Goal: Complete application form: Complete application form

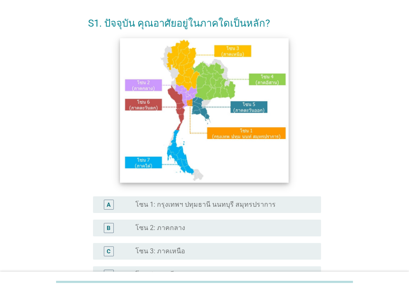
scroll to position [83, 0]
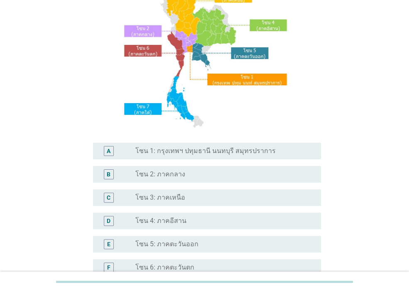
drag, startPoint x: 202, startPoint y: 150, endPoint x: 206, endPoint y: 152, distance: 4.8
click at [202, 149] on label "โซน 1: กรุงเทพฯ ปทุมธานี นนทบุรี สมุทรปราการ" at bounding box center [205, 151] width 140 height 8
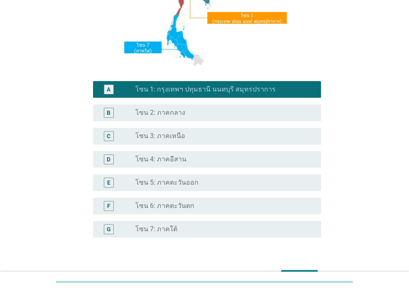
scroll to position [197, 0]
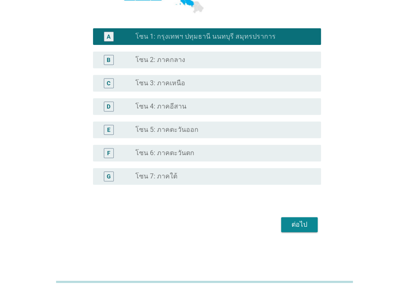
click at [306, 227] on div "ต่อไป" at bounding box center [299, 224] width 23 height 10
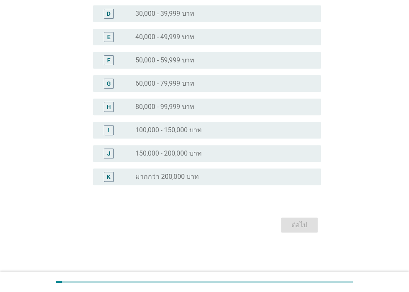
scroll to position [0, 0]
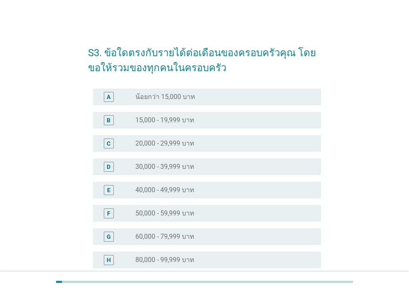
click at [183, 193] on label "40,000 - 49,999 บาท" at bounding box center [164, 190] width 59 height 8
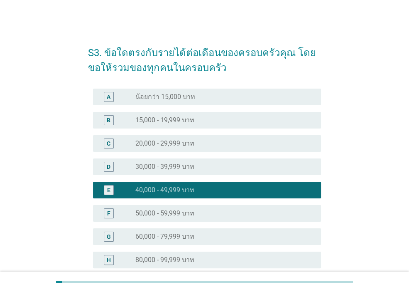
scroll to position [153, 0]
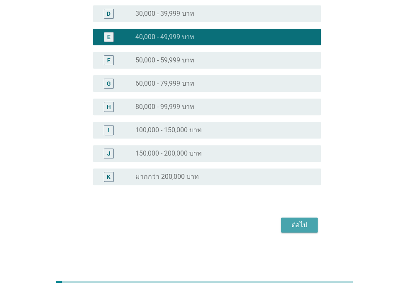
click at [299, 218] on button "ต่อไป" at bounding box center [299, 224] width 37 height 15
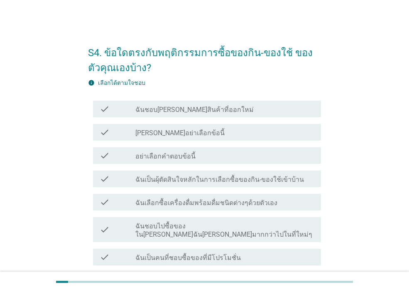
click at [195, 111] on label "ฉันชอบ[PERSON_NAME]สินค้าที่ออกใหม่" at bounding box center [194, 110] width 118 height 8
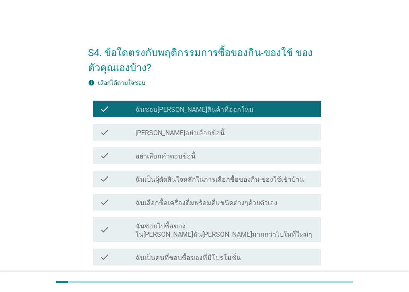
click at [217, 182] on label "ฉันเป็นผุ้ตัดสินใจหลักในการเลือกซื้อของกิน-ของใช้เข้าบ้าน" at bounding box center [219, 179] width 169 height 8
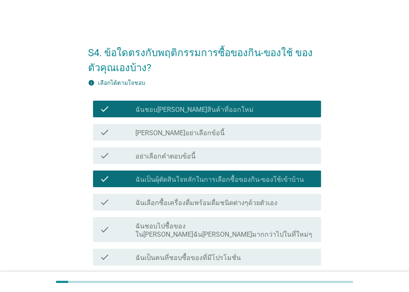
click at [219, 203] on label "ฉันเลือกซื้อเครื่องดื่มพร้อมดื่มชนิดต่างๆด้วยตัวเอง" at bounding box center [206, 203] width 142 height 8
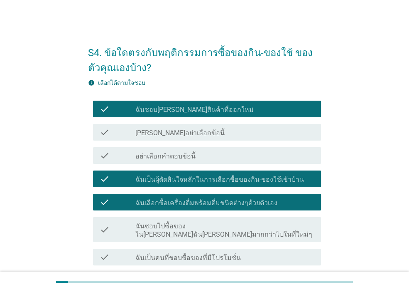
click at [219, 225] on label "ฉันชอบไปซื้อของใน[PERSON_NAME]ฉัน[PERSON_NAME]มากกว่าไปในที่ใหม่ๆ" at bounding box center [224, 230] width 179 height 17
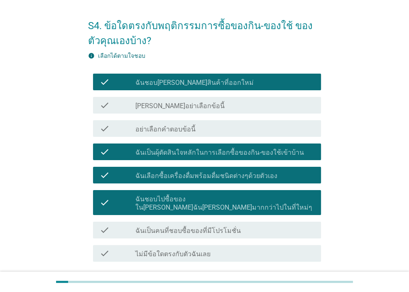
scroll to position [42, 0]
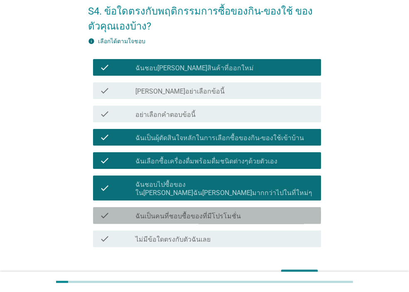
click at [215, 212] on label "ฉันเป็นคนที่ชอบซื้อของที่มีโปรโมชั่น" at bounding box center [188, 216] width 106 height 8
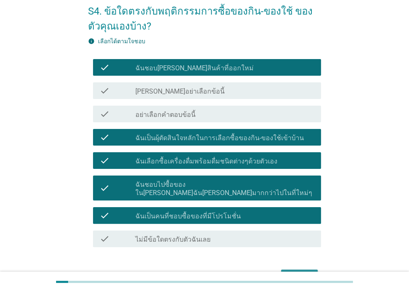
click at [293, 272] on div "ต่อไป" at bounding box center [299, 277] width 23 height 10
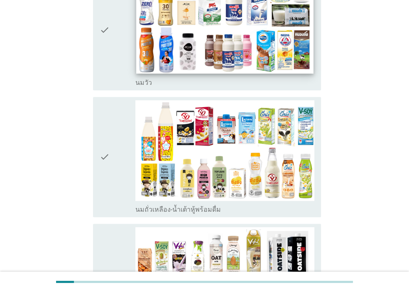
scroll to position [76, 0]
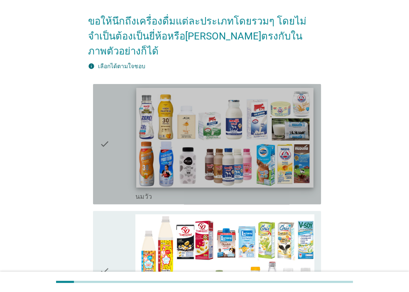
click at [170, 137] on img at bounding box center [224, 138] width 177 height 100
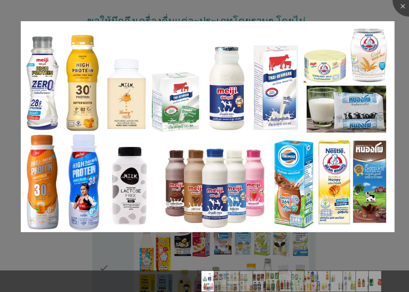
scroll to position [534, 0]
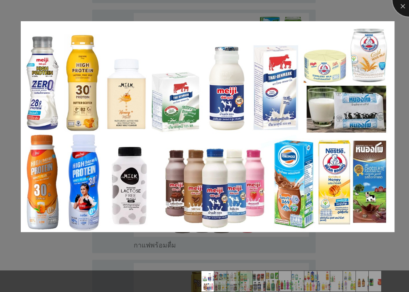
click at [402, 12] on div at bounding box center [409, -1] width 33 height 33
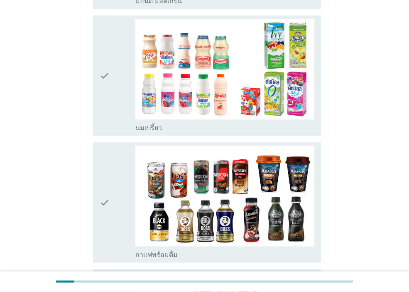
click at [103, 54] on icon "check" at bounding box center [105, 75] width 10 height 113
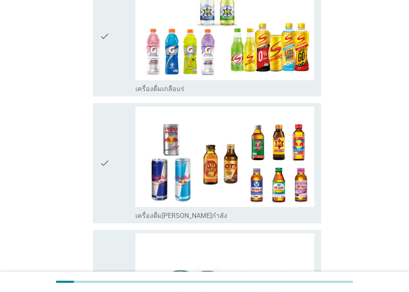
scroll to position [1739, 0]
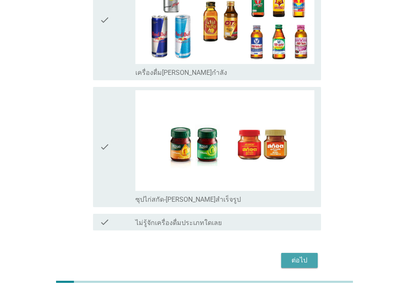
click at [306, 255] on div "ต่อไป" at bounding box center [299, 260] width 23 height 10
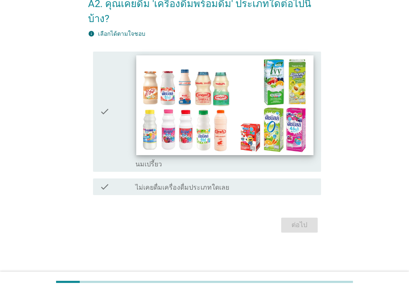
scroll to position [0, 0]
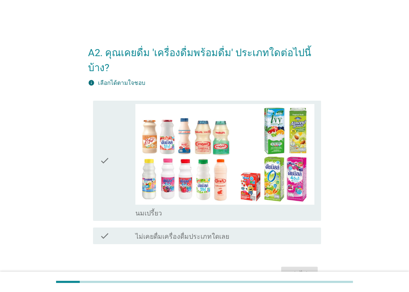
click at [108, 148] on icon "check" at bounding box center [105, 160] width 10 height 113
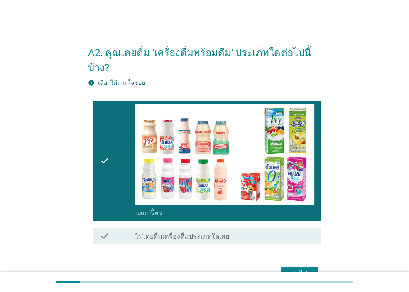
click at [305, 269] on div "ต่อไป" at bounding box center [299, 274] width 23 height 10
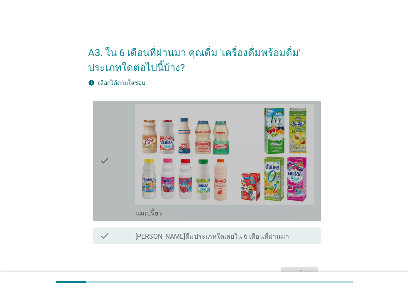
click at [94, 159] on div "check check_box_outline_blank นมเปรี้ยว" at bounding box center [207, 161] width 228 height 120
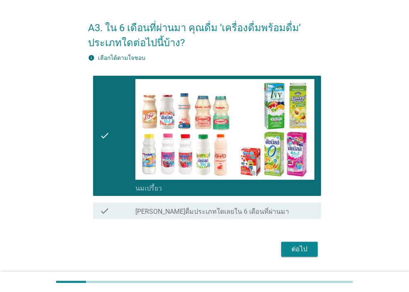
scroll to position [49, 0]
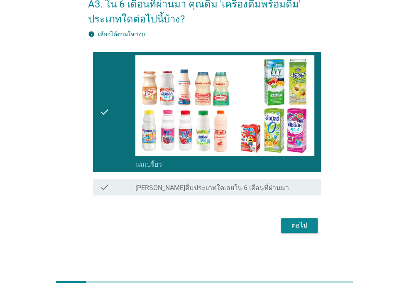
click at [311, 223] on button "ต่อไป" at bounding box center [299, 225] width 37 height 15
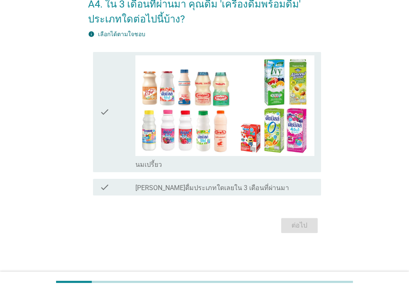
scroll to position [0, 0]
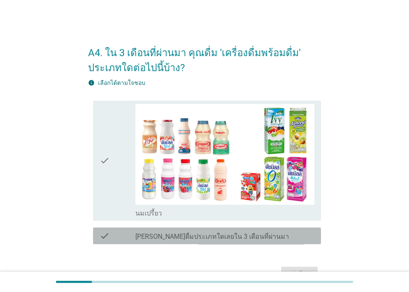
click at [103, 236] on icon "check" at bounding box center [105, 236] width 10 height 10
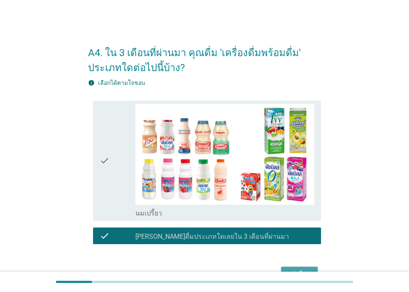
click at [304, 267] on button "ต่อไป" at bounding box center [299, 273] width 37 height 15
